Goal: Information Seeking & Learning: Learn about a topic

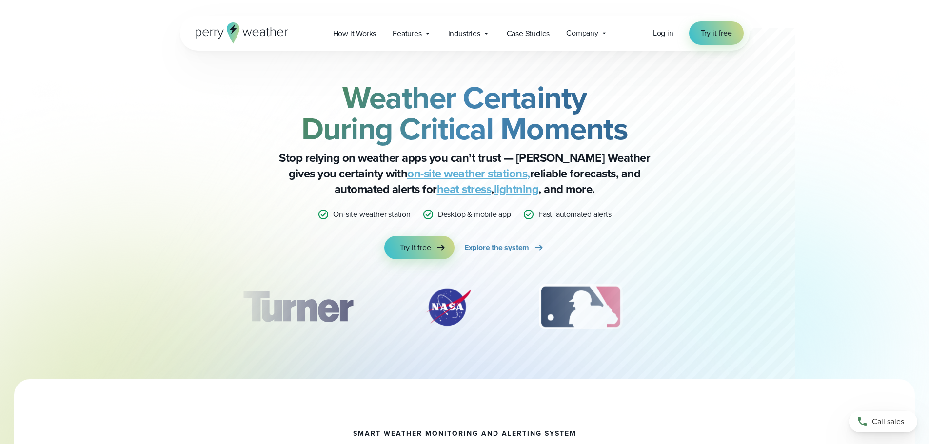
click at [450, 302] on img "2 of 12" at bounding box center [448, 307] width 68 height 49
click at [688, 276] on div "Weather Certainty During Critical Moments Stop relying on weather apps you can’…" at bounding box center [465, 215] width 472 height 266
click at [573, 304] on img "3 of 12" at bounding box center [580, 307] width 103 height 49
click at [407, 172] on link "on-site weather stations," at bounding box center [468, 174] width 123 height 18
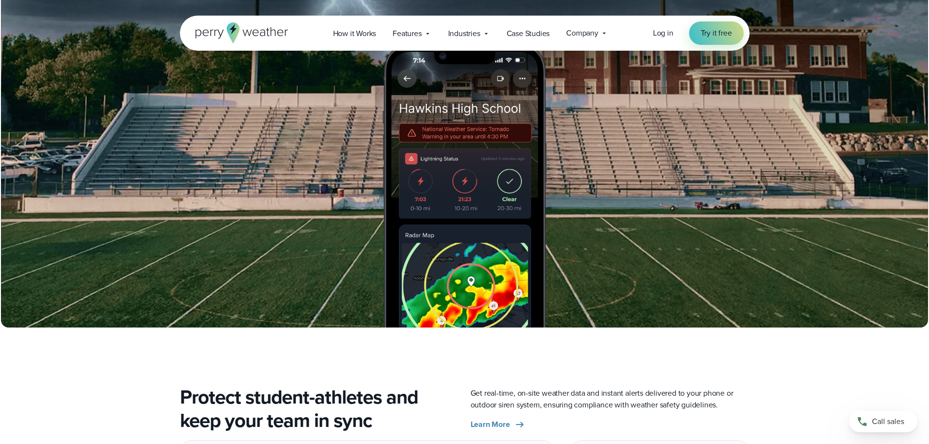
scroll to position [1226, 0]
